Goal: Navigation & Orientation: Find specific page/section

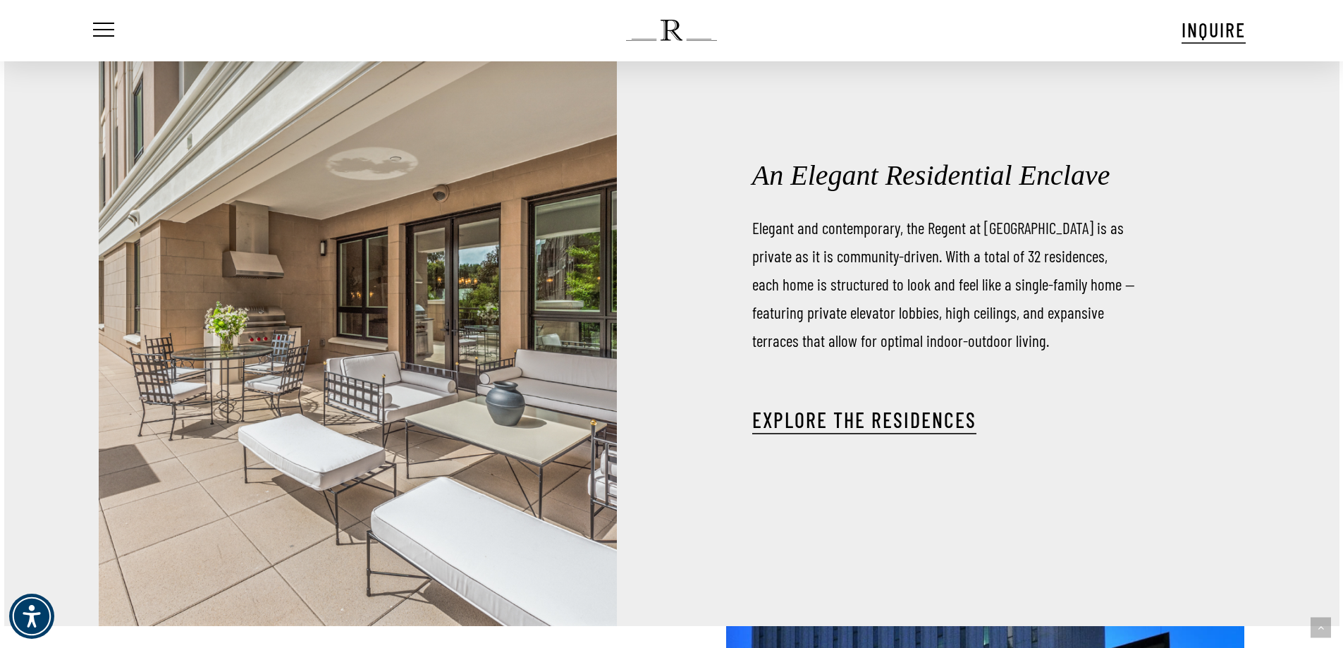
scroll to position [1998, 0]
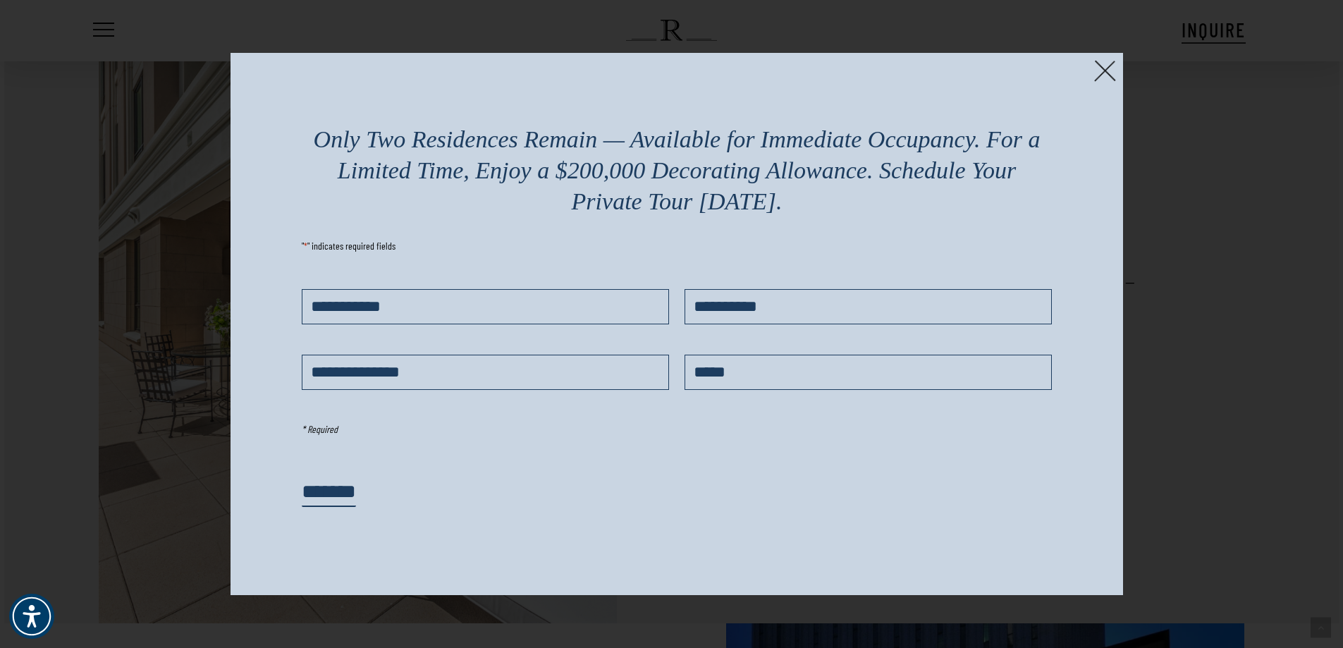
click at [1098, 75] on img at bounding box center [1106, 71] width 22 height 22
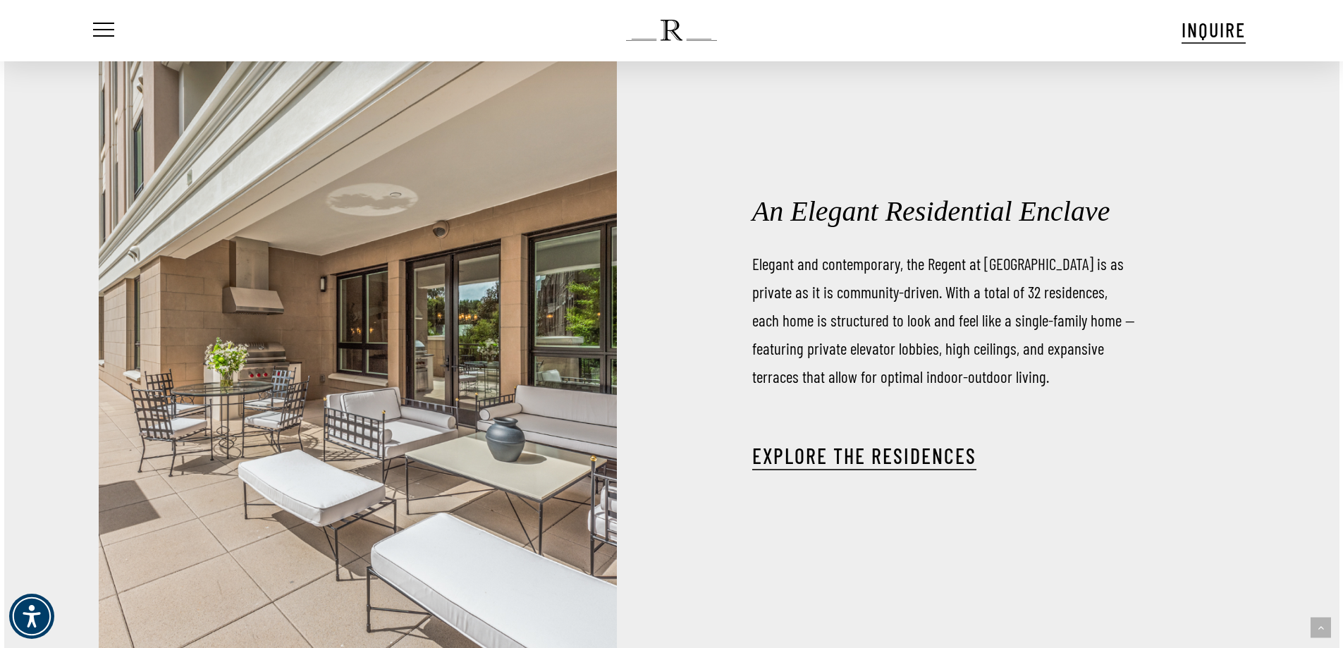
scroll to position [2077, 0]
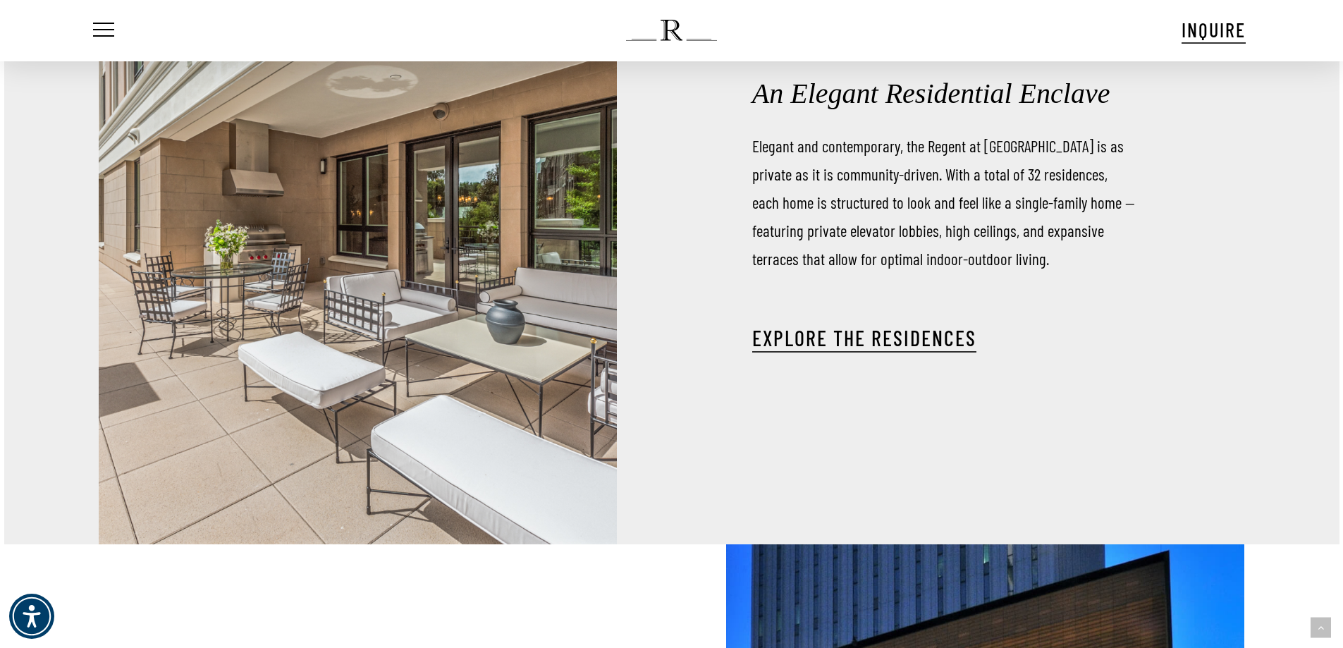
click at [938, 358] on div "An Elegant Residential Enclave Elegant and contemporary, the Regent at Eastover…" at bounding box center [945, 221] width 386 height 324
click at [938, 345] on link "EXPLORE THE RESIDENCES" at bounding box center [864, 337] width 224 height 25
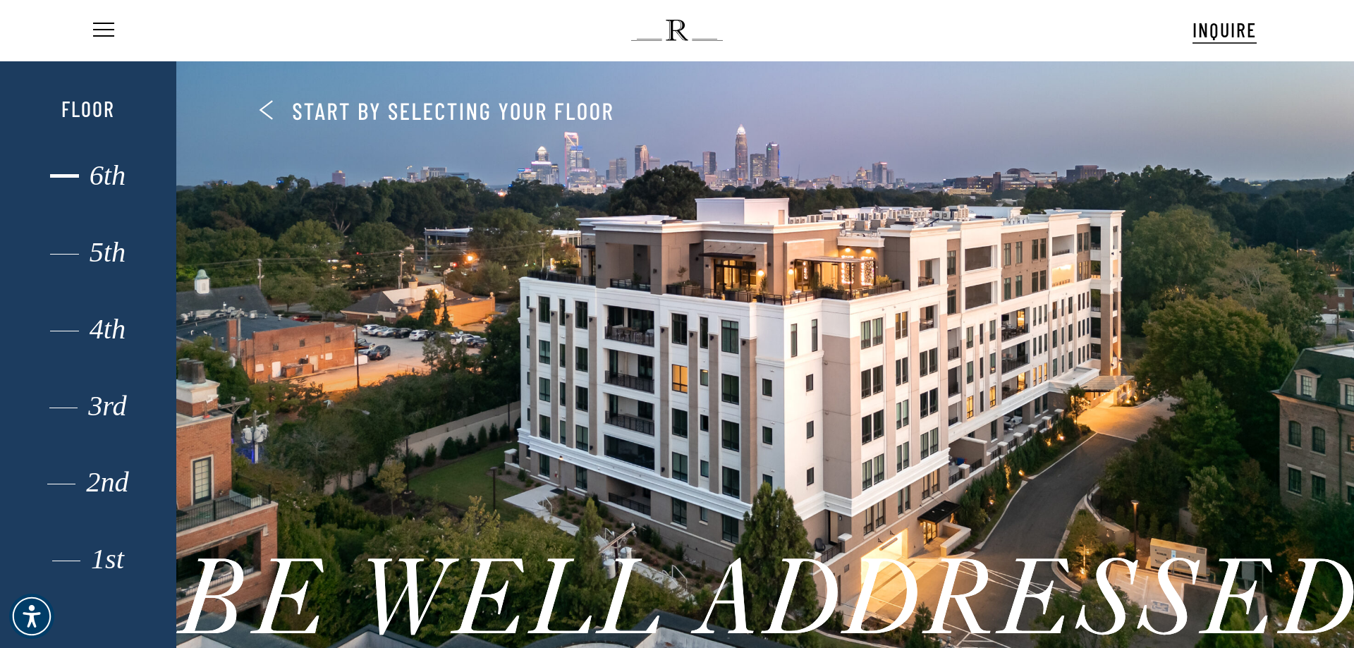
click at [99, 169] on div "6th" at bounding box center [88, 175] width 122 height 18
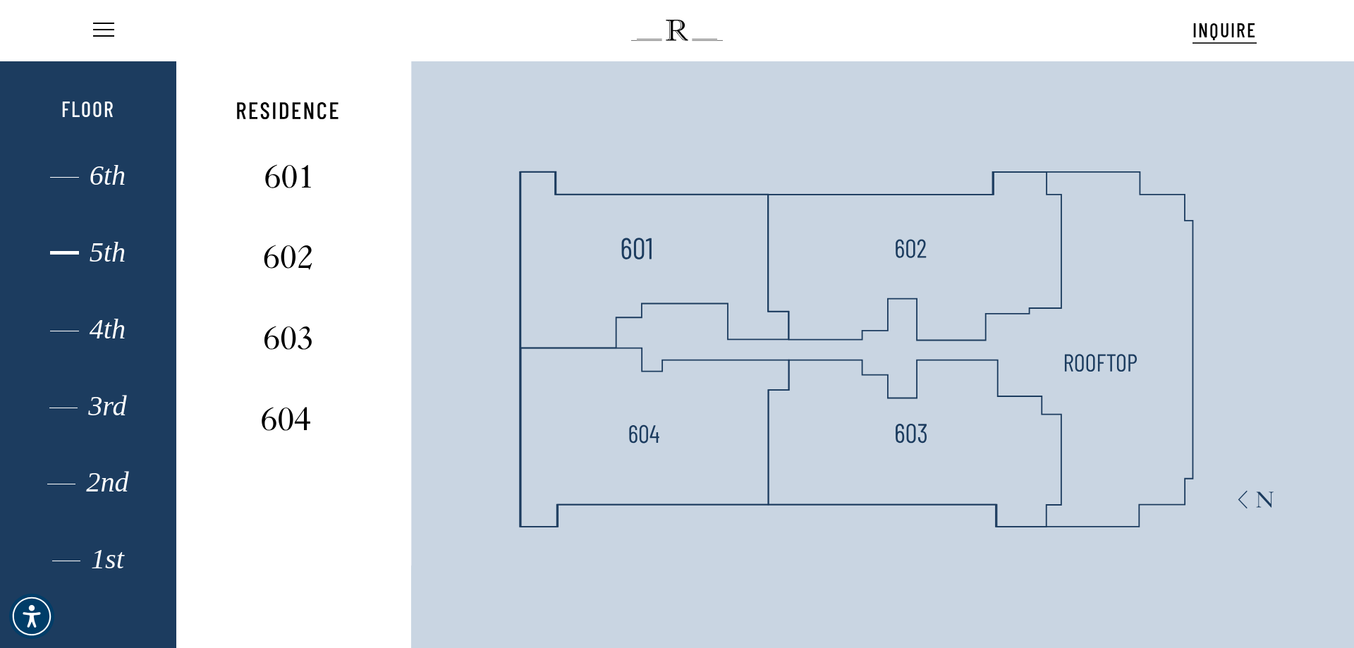
click at [99, 259] on div "5th" at bounding box center [88, 252] width 122 height 18
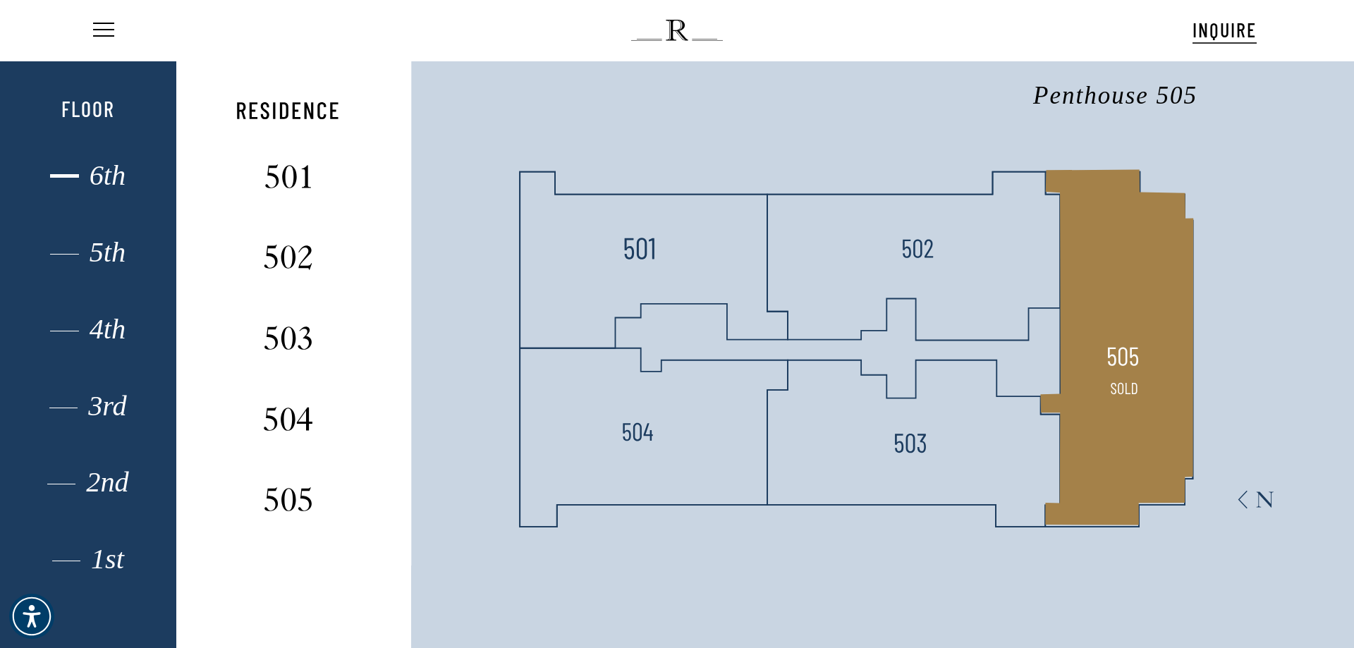
click at [1095, 362] on polygon at bounding box center [1116, 346] width 153 height 355
click at [1161, 400] on polygon at bounding box center [1116, 346] width 153 height 355
